Goal: Task Accomplishment & Management: Use online tool/utility

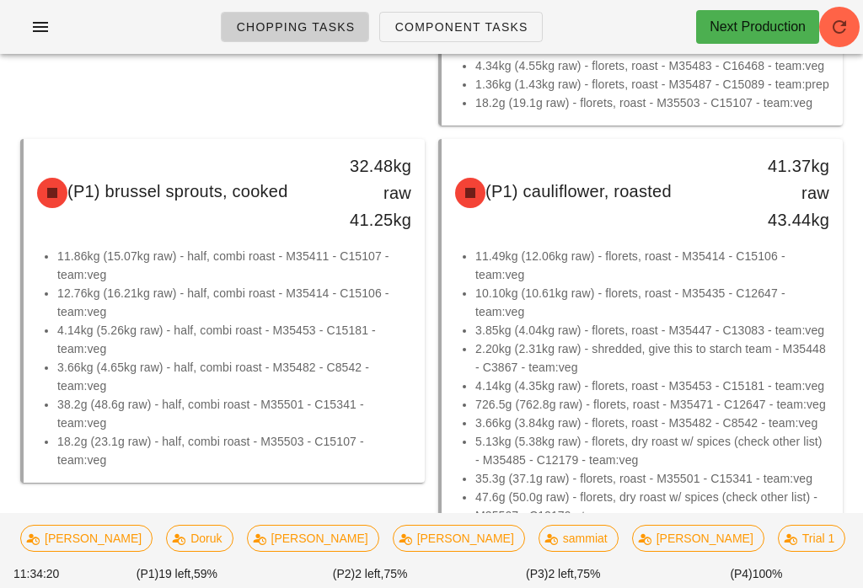
scroll to position [400, 0]
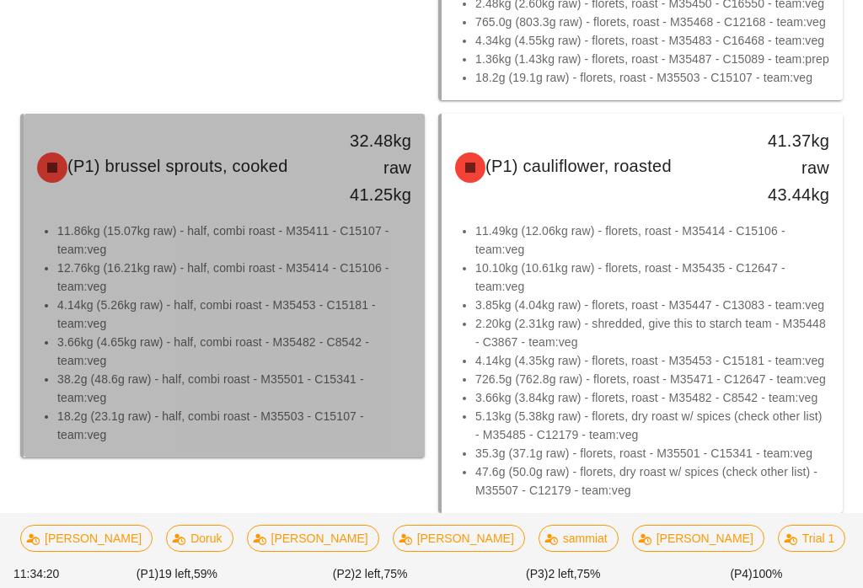
click at [338, 208] on div "32.48kg raw 41.25kg" at bounding box center [372, 167] width 78 height 81
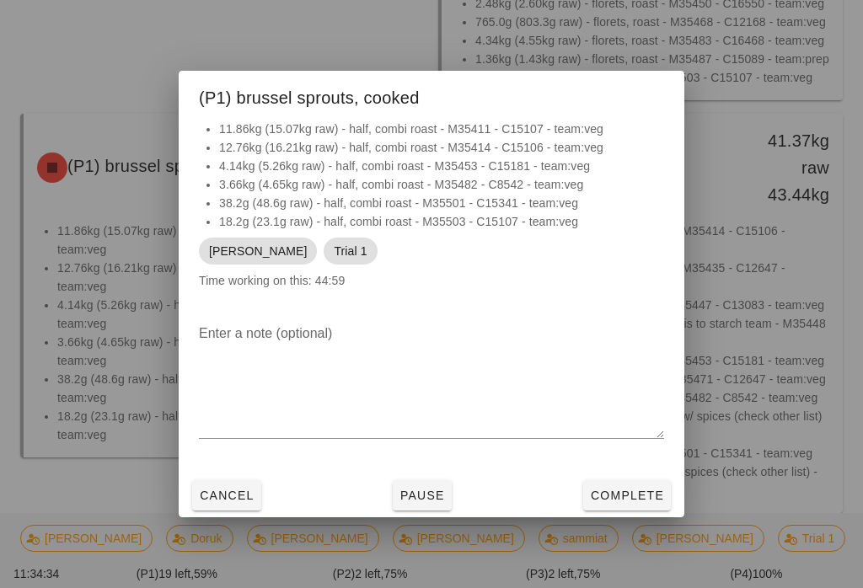
click at [246, 474] on div "Enter a note (optional)" at bounding box center [432, 391] width 506 height 163
click at [36, 48] on div at bounding box center [431, 294] width 863 height 588
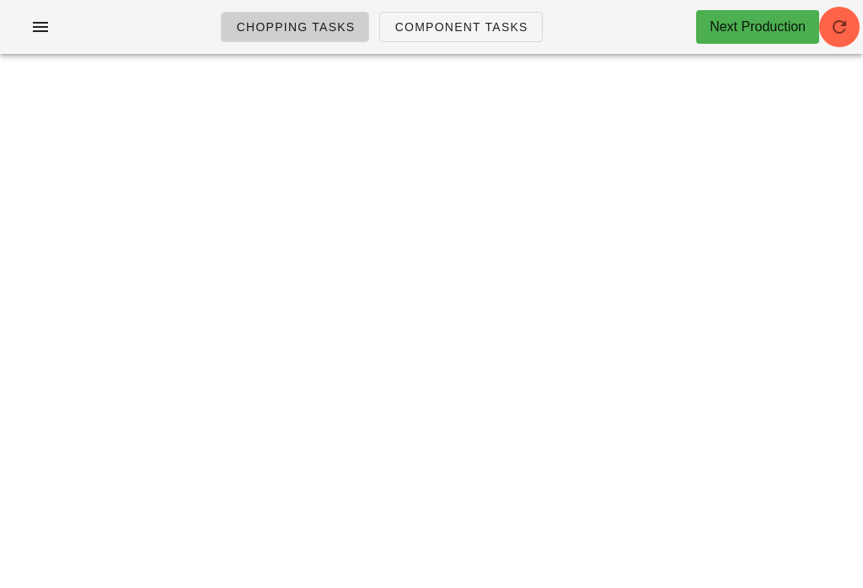
click at [859, 19] on span "button" at bounding box center [839, 27] width 40 height 20
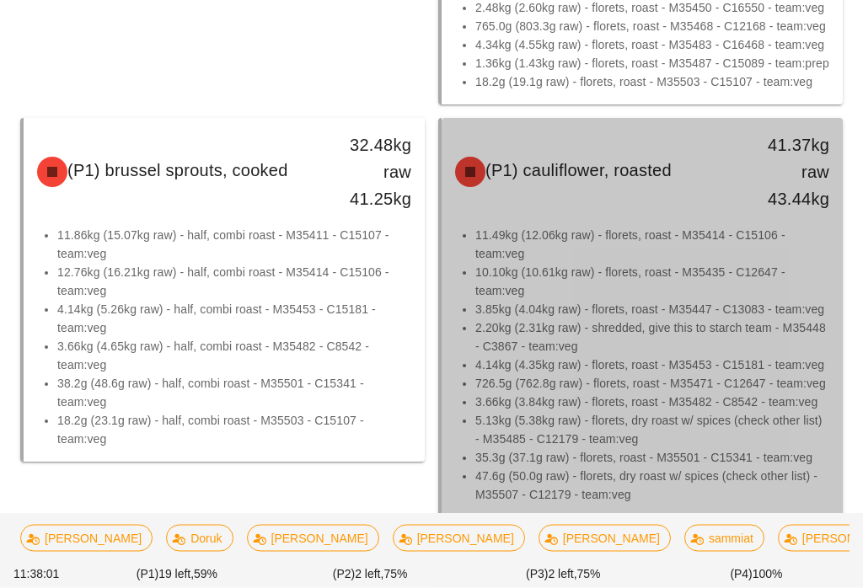
scroll to position [396, 0]
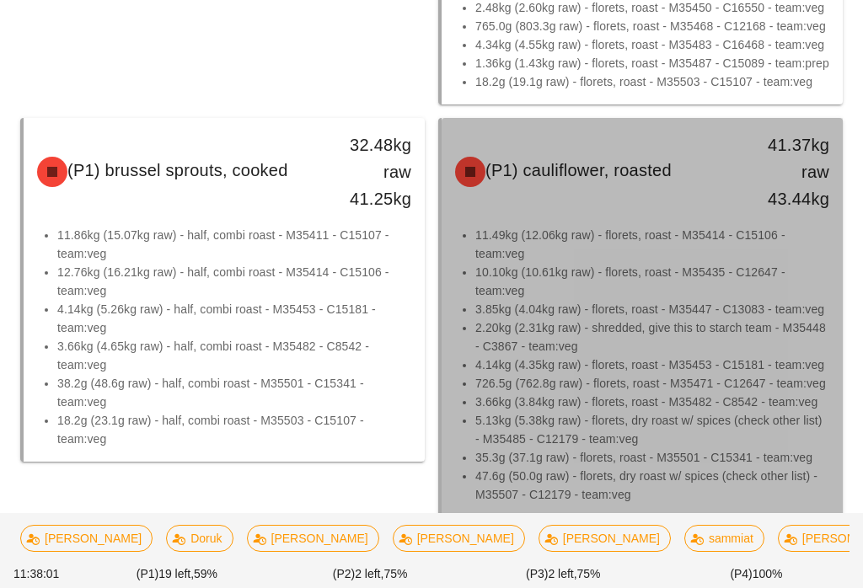
click at [790, 253] on li "11.49kg (12.06kg raw) - florets, roast - M35414 - C15106 - team:veg" at bounding box center [652, 244] width 354 height 37
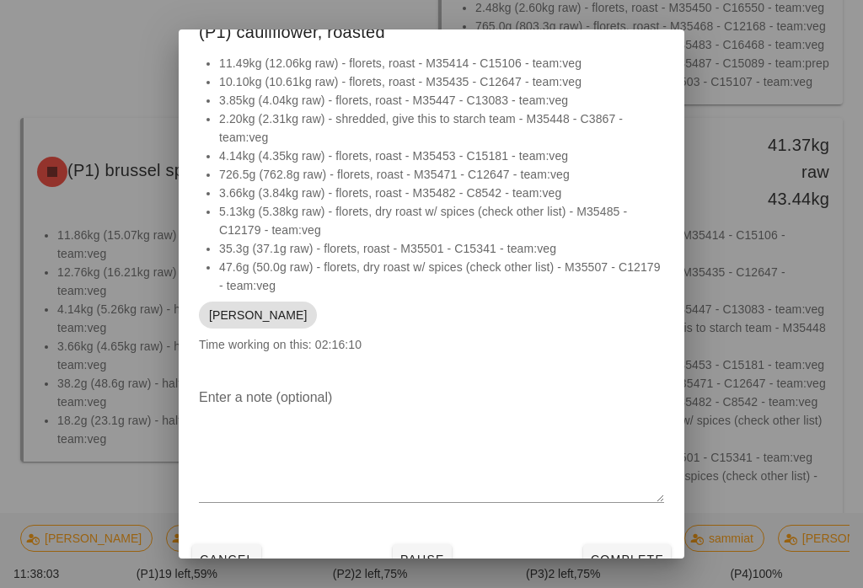
scroll to position [24, 0]
click at [430, 550] on button "Pause" at bounding box center [422, 560] width 59 height 30
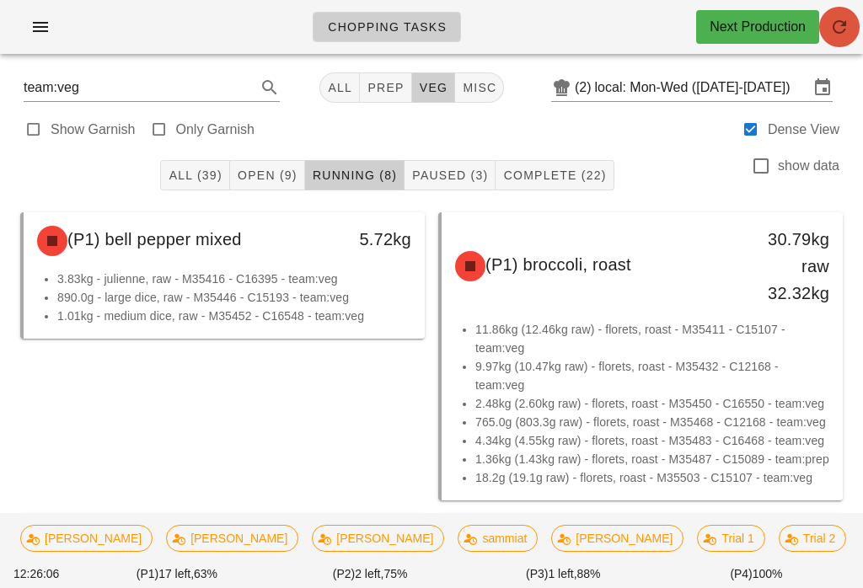
click at [860, 23] on span "button" at bounding box center [839, 27] width 40 height 20
